Goal: Task Accomplishment & Management: Use online tool/utility

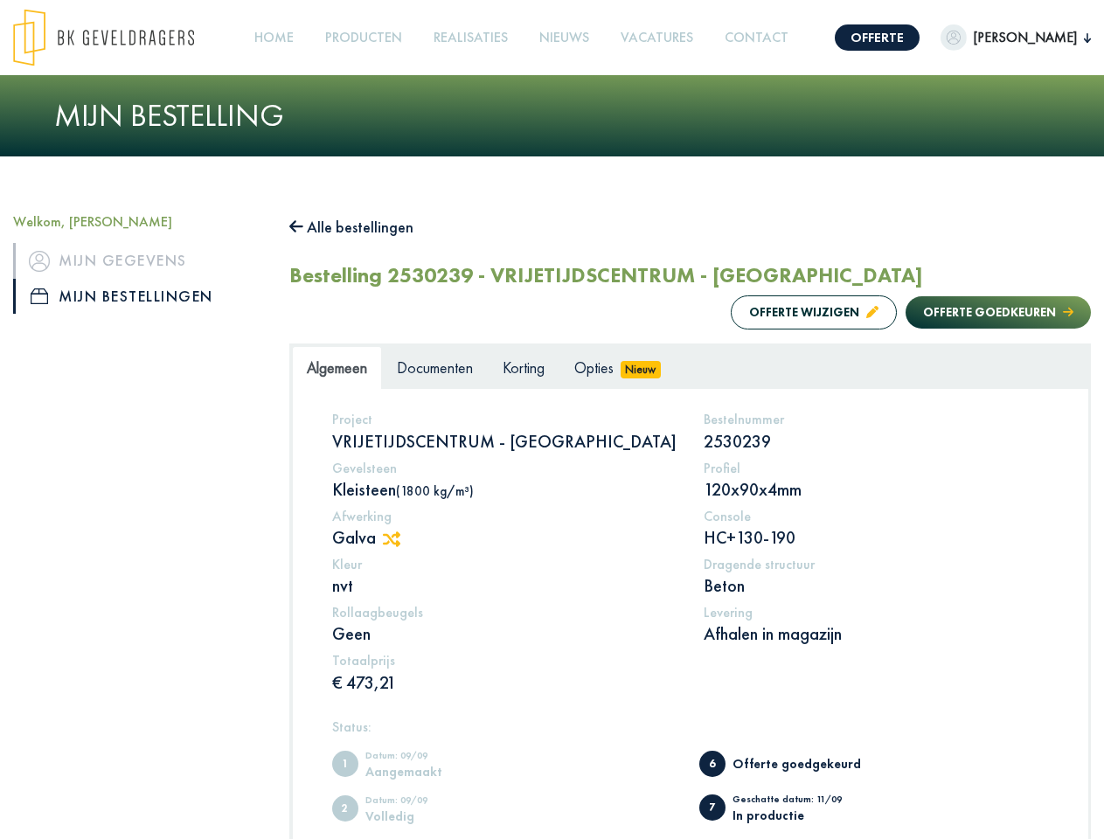
click at [121, 38] on img at bounding box center [103, 38] width 181 height 58
click at [835, 38] on link "Offerte" at bounding box center [877, 37] width 85 height 26
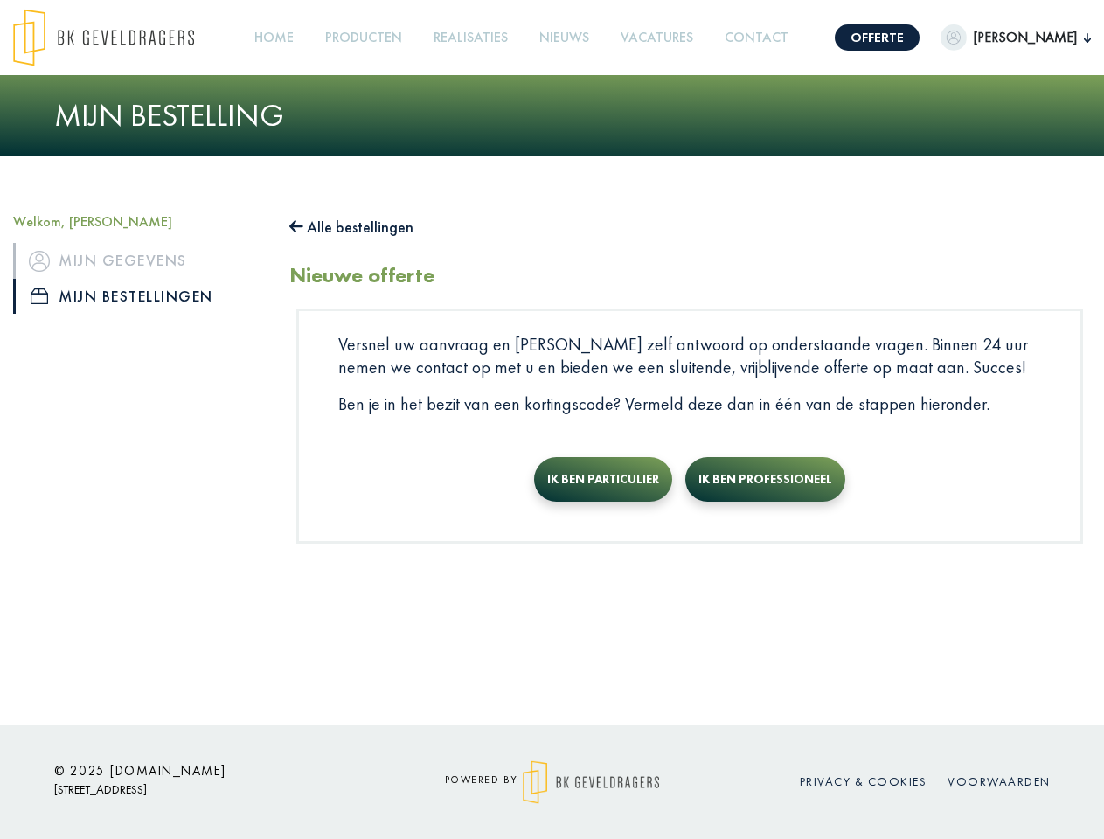
click at [985, 38] on span "[PERSON_NAME]" at bounding box center [1025, 37] width 117 height 21
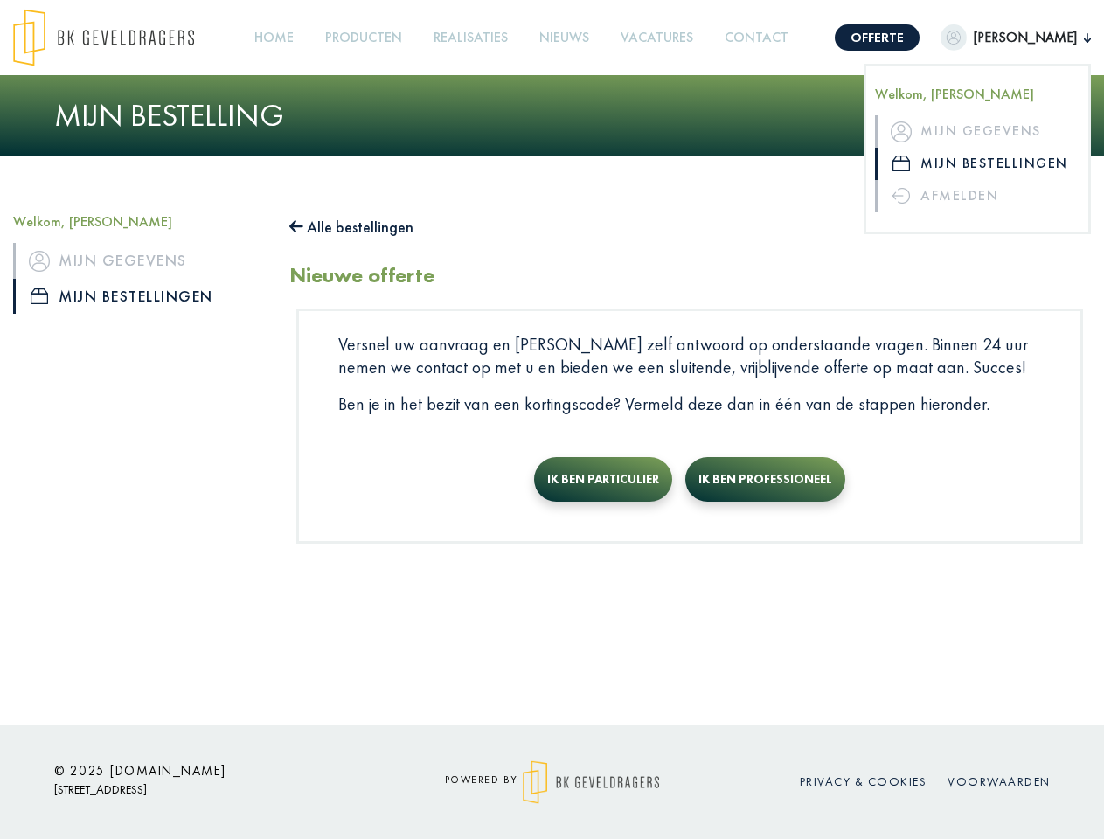
click at [353, 38] on link "Producten +" at bounding box center [363, 37] width 91 height 39
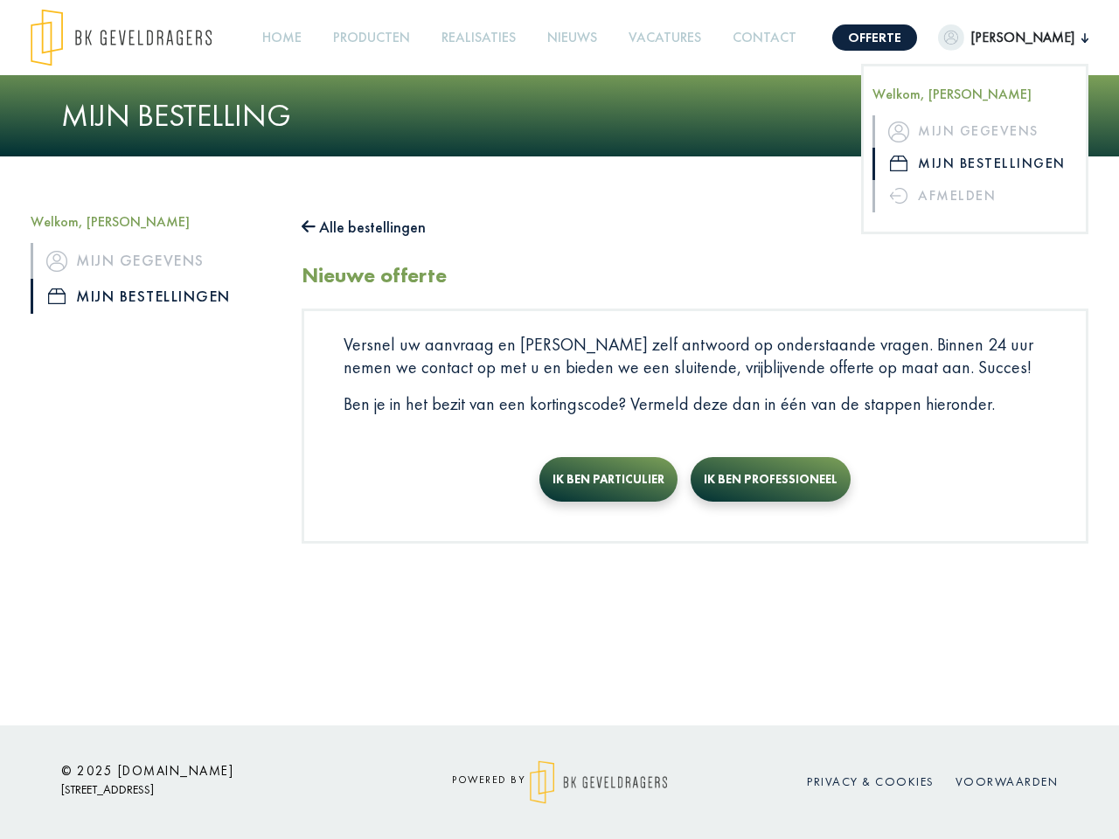
click at [360, 227] on button "Alle bestellingen" at bounding box center [364, 227] width 124 height 28
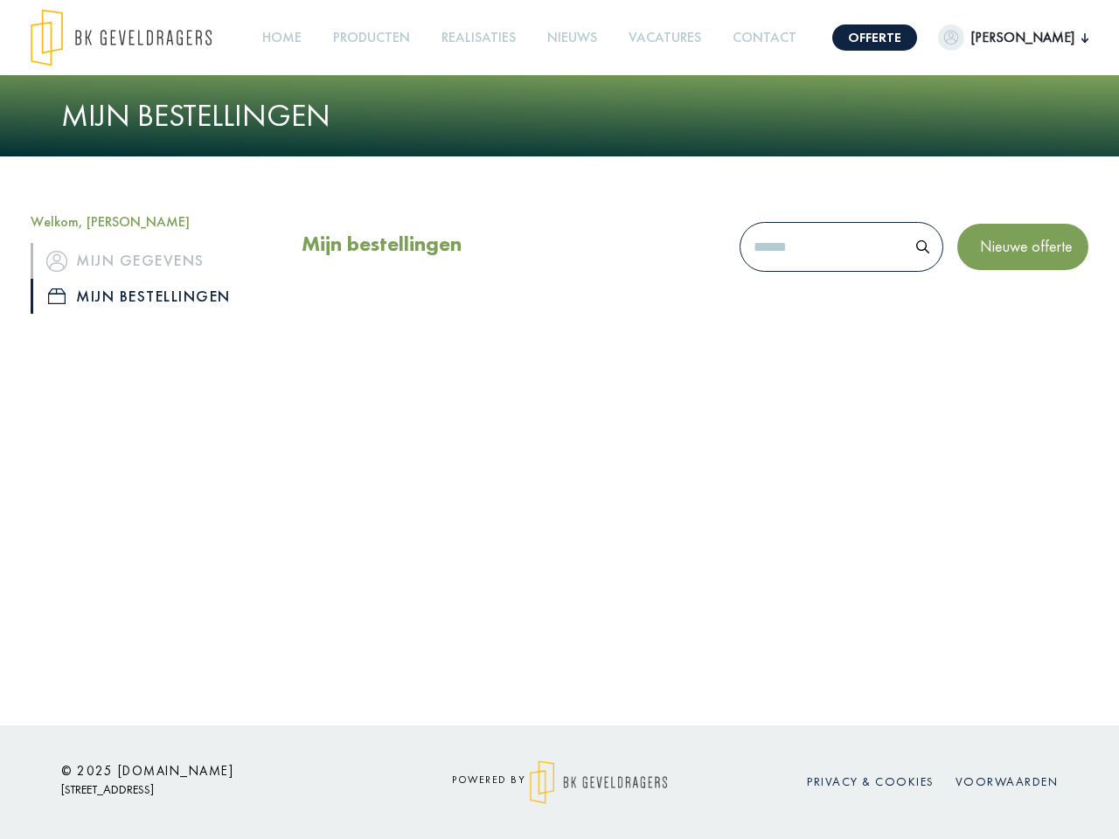
click at [797, 312] on div "Mijn bestellingen Nieuwe offerte" at bounding box center [695, 274] width 813 height 122
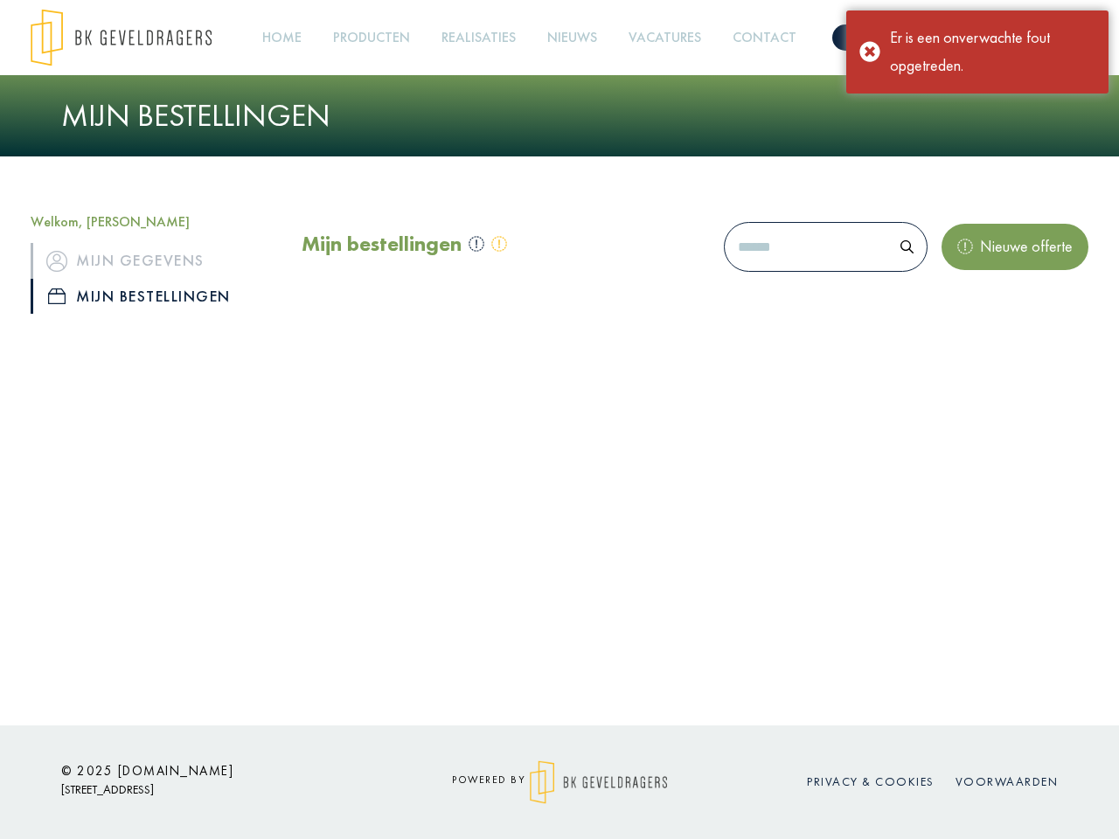
click at [981, 312] on div "Mijn bestellingen Nieuwe offerte" at bounding box center [695, 274] width 813 height 122
click at [400, 539] on div "Offerte [PERSON_NAME] Welkom, [PERSON_NAME] Mijn gegevens Mijn bestellingen Afm…" at bounding box center [559, 363] width 1119 height 726
